Goal: Task Accomplishment & Management: Use online tool/utility

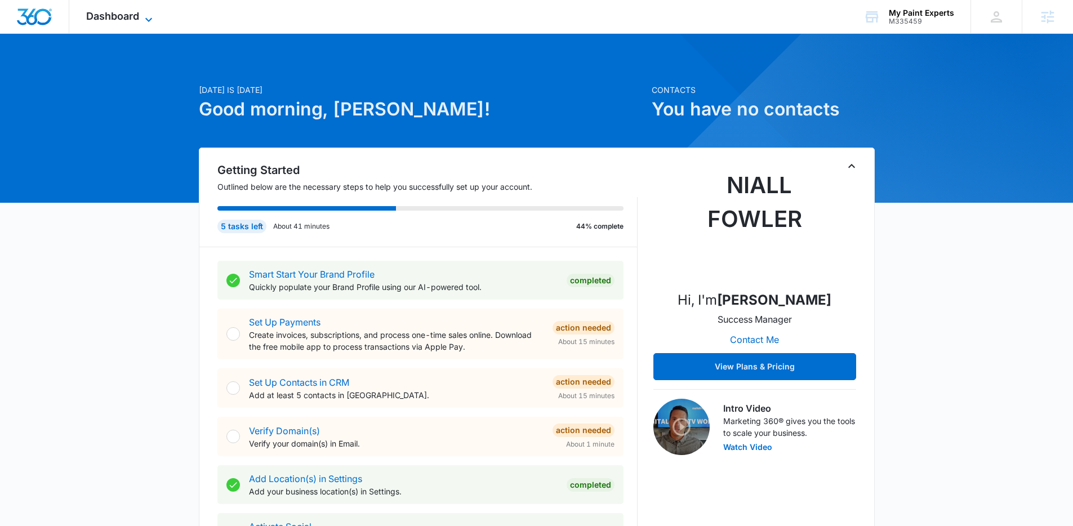
click at [129, 19] on span "Dashboard" at bounding box center [112, 16] width 53 height 12
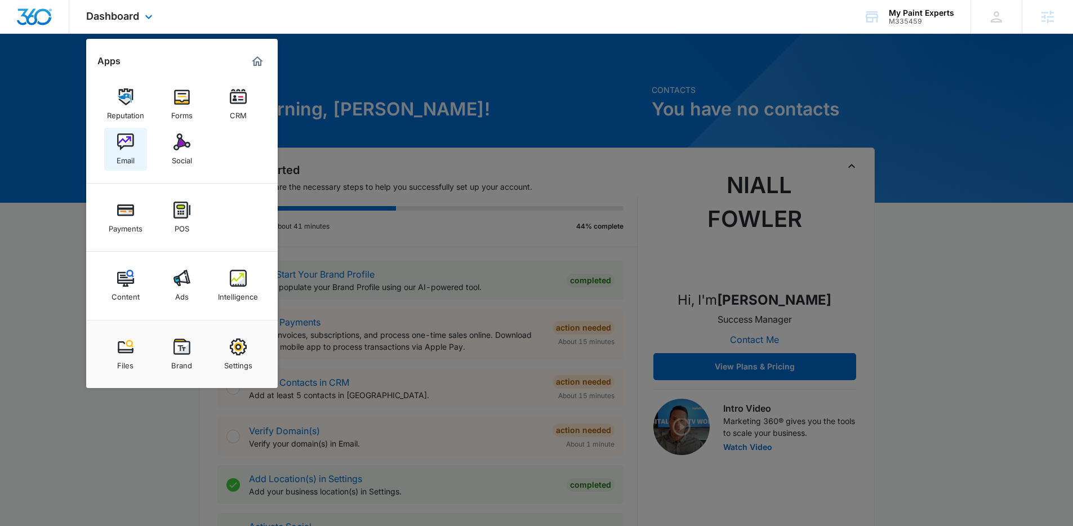
click at [123, 142] on img at bounding box center [125, 141] width 17 height 17
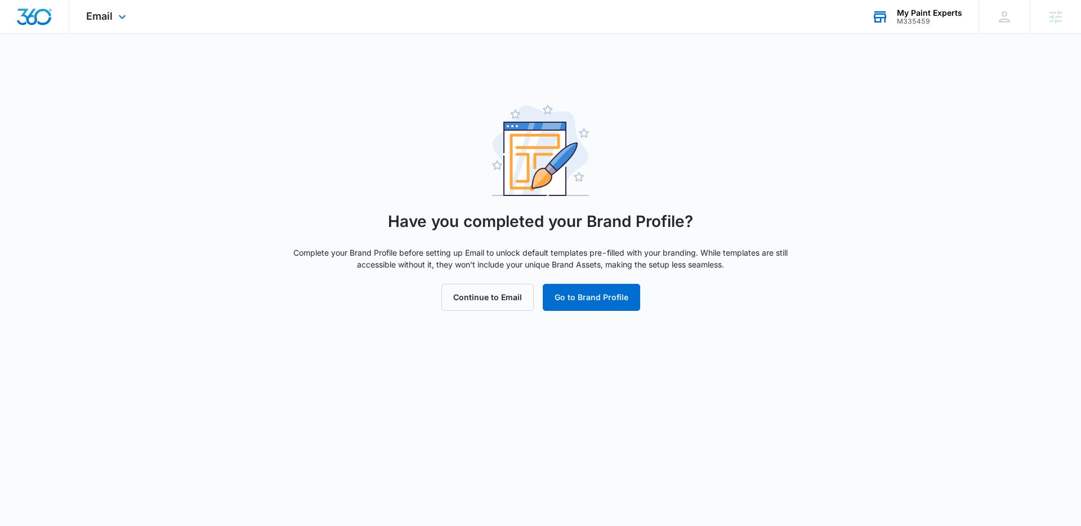
click at [915, 23] on div "M335459" at bounding box center [929, 21] width 65 height 8
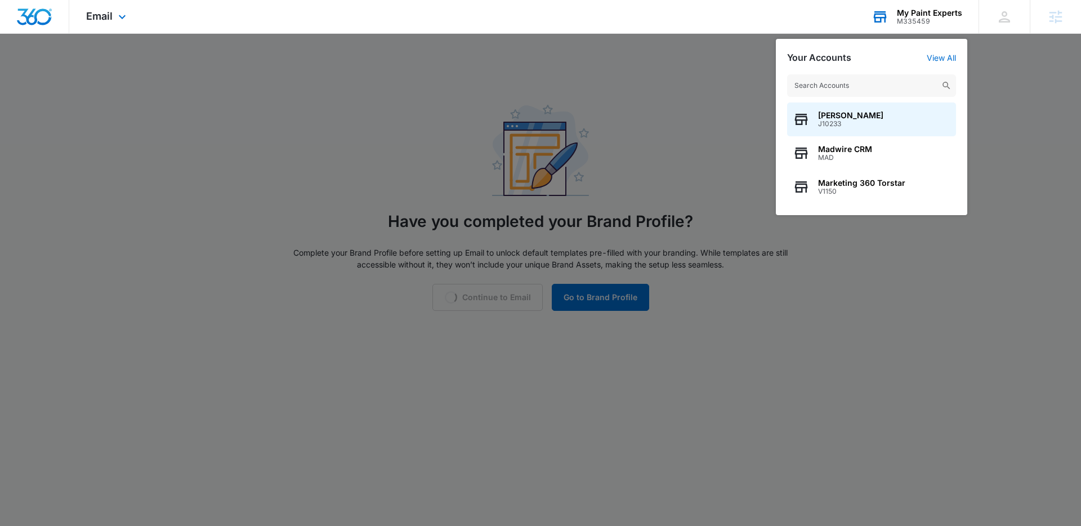
click at [872, 82] on input "text" at bounding box center [871, 85] width 169 height 23
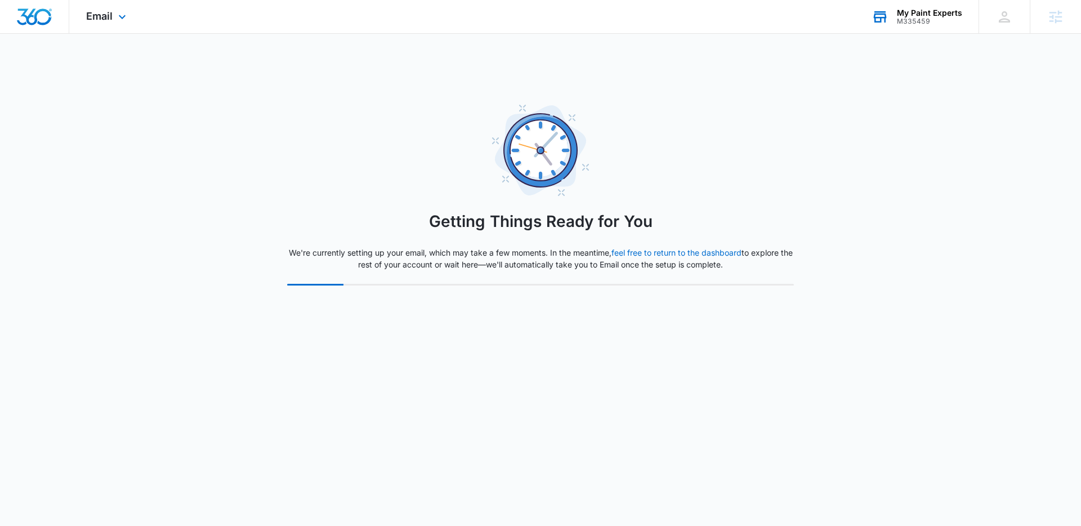
click at [926, 19] on div "M335459" at bounding box center [929, 21] width 65 height 8
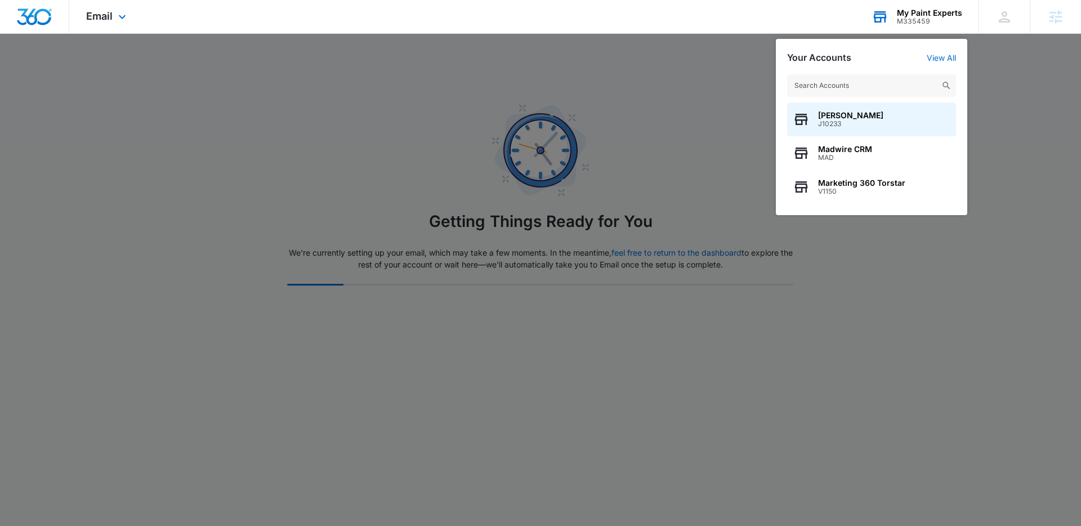
click at [857, 82] on input "text" at bounding box center [871, 85] width 169 height 23
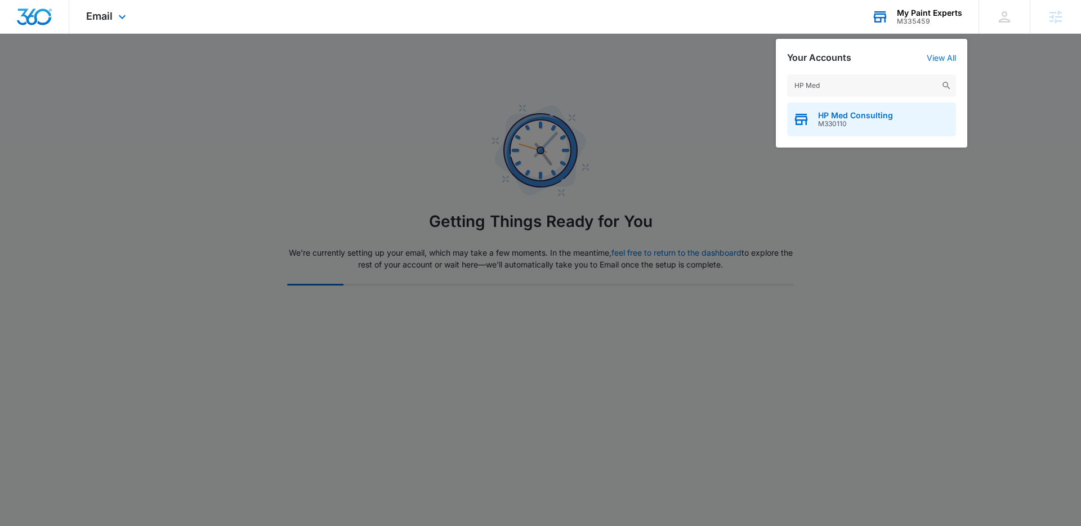
type input "HP Med"
click at [855, 127] on span "M330110" at bounding box center [855, 124] width 75 height 8
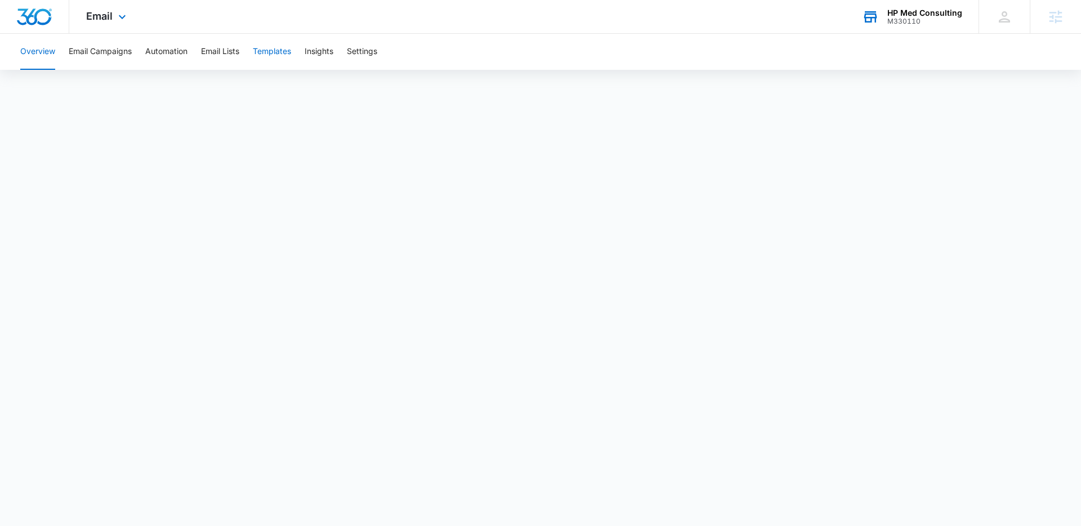
click at [276, 53] on button "Templates" at bounding box center [272, 52] width 38 height 36
click at [100, 48] on button "Email Campaigns" at bounding box center [100, 52] width 63 height 36
click at [248, 29] on div "Email Apps Reputation Websites Forms CRM Email Social Payments POS Content Ads …" at bounding box center [540, 17] width 1081 height 34
click at [297, 54] on div "Overview Email Campaigns Automation Email Lists Templates Insights Settings" at bounding box center [541, 52] width 1054 height 36
click at [291, 54] on button "Templates" at bounding box center [272, 52] width 38 height 36
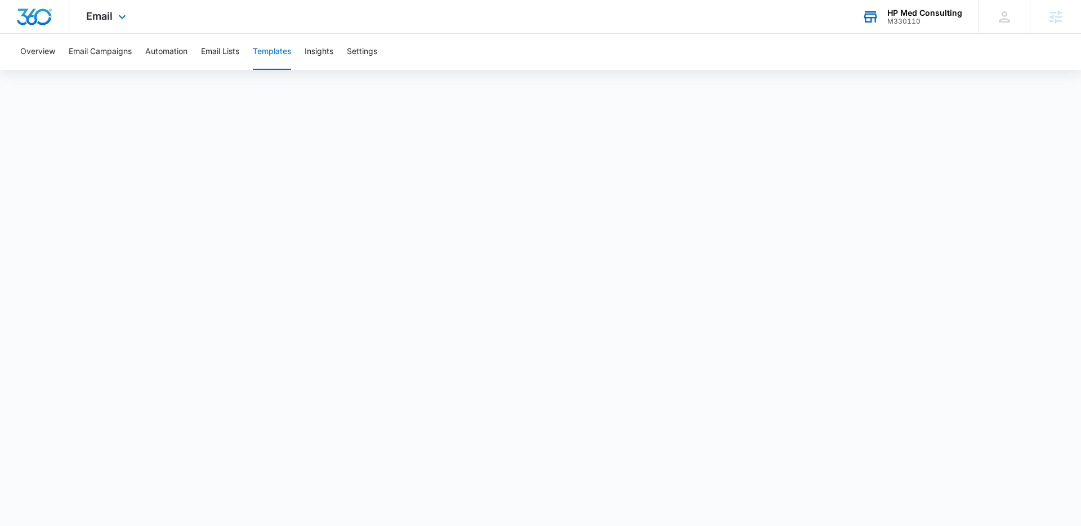
click at [311, 22] on div "Email Apps Reputation Websites Forms CRM Email Social Payments POS Content Ads …" at bounding box center [540, 17] width 1081 height 34
click at [115, 56] on button "Email Campaigns" at bounding box center [100, 52] width 63 height 36
